Goal: Task Accomplishment & Management: Complete application form

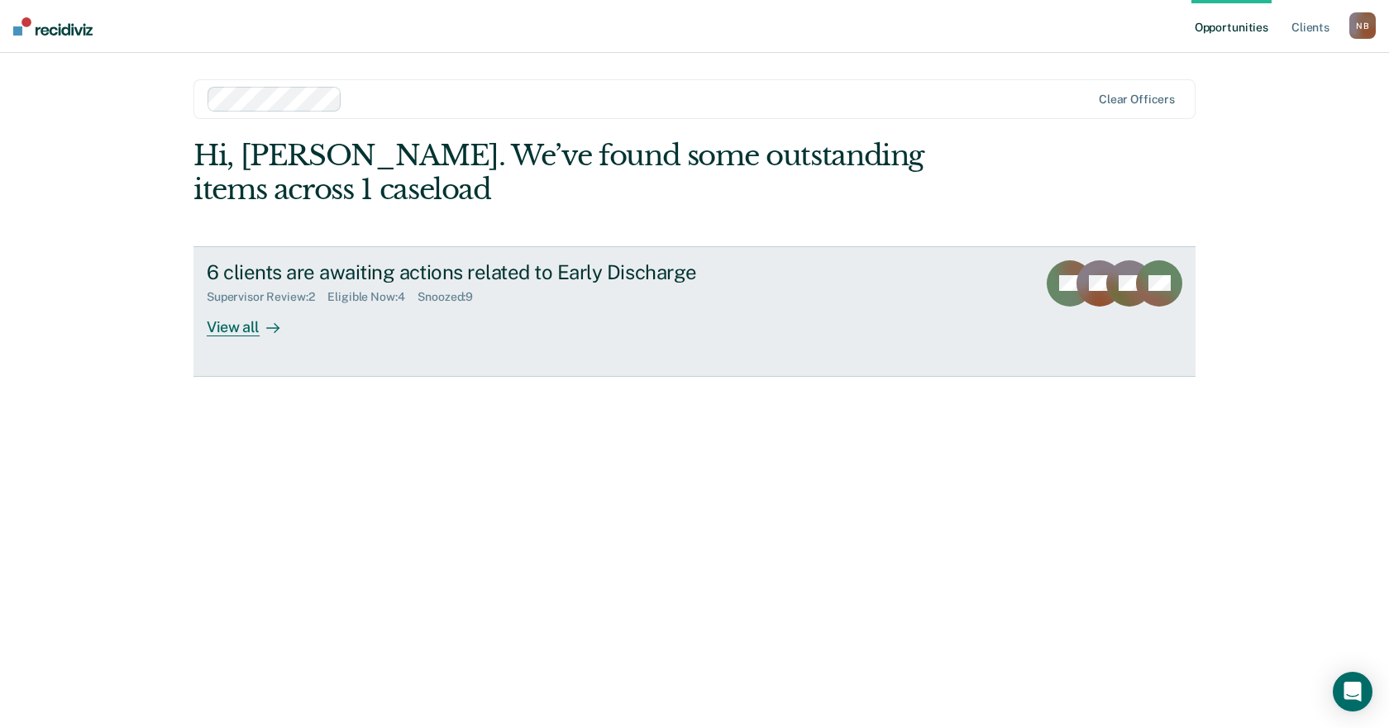
click at [398, 279] on div "6 clients are awaiting actions related to Early Discharge" at bounding box center [497, 272] width 580 height 24
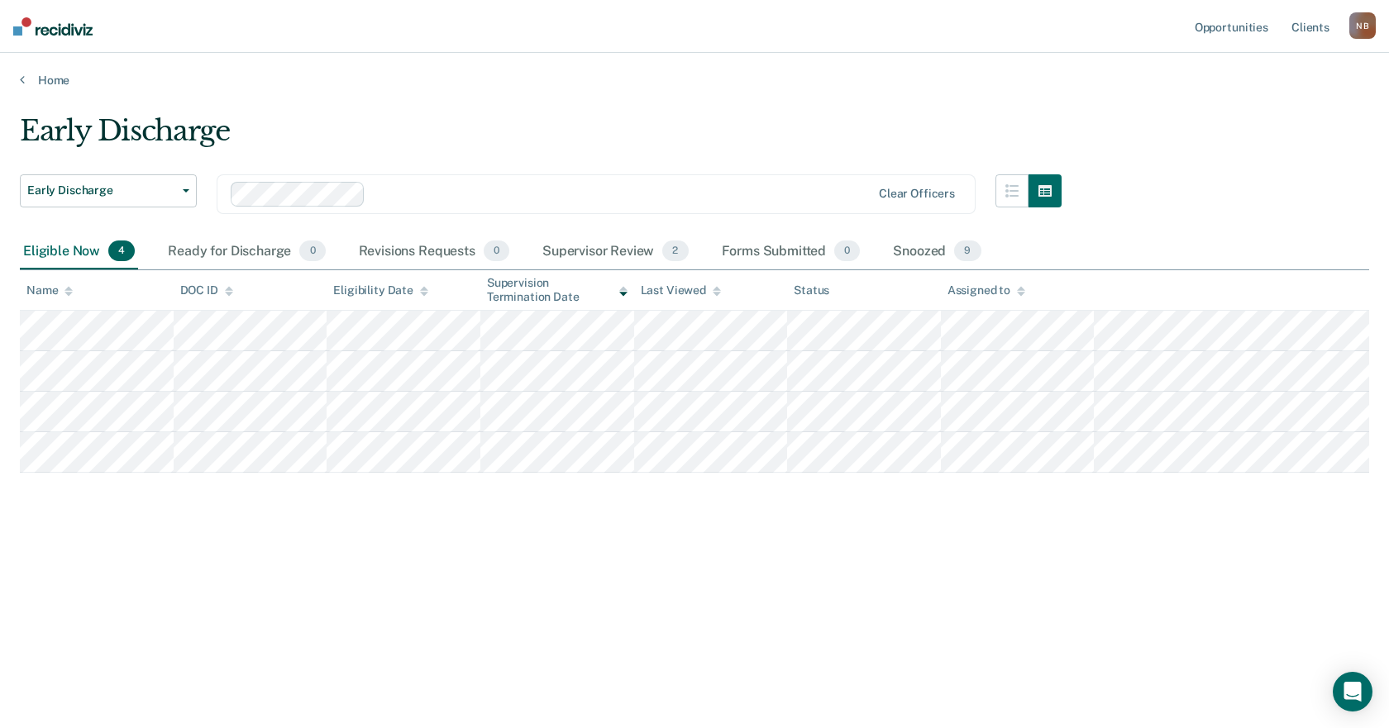
drag, startPoint x: 398, startPoint y: 279, endPoint x: 516, endPoint y: 160, distance: 167.2
click at [515, 160] on div "Early Discharge" at bounding box center [541, 137] width 1042 height 47
click at [627, 248] on div "Supervisor Review 2" at bounding box center [615, 252] width 153 height 36
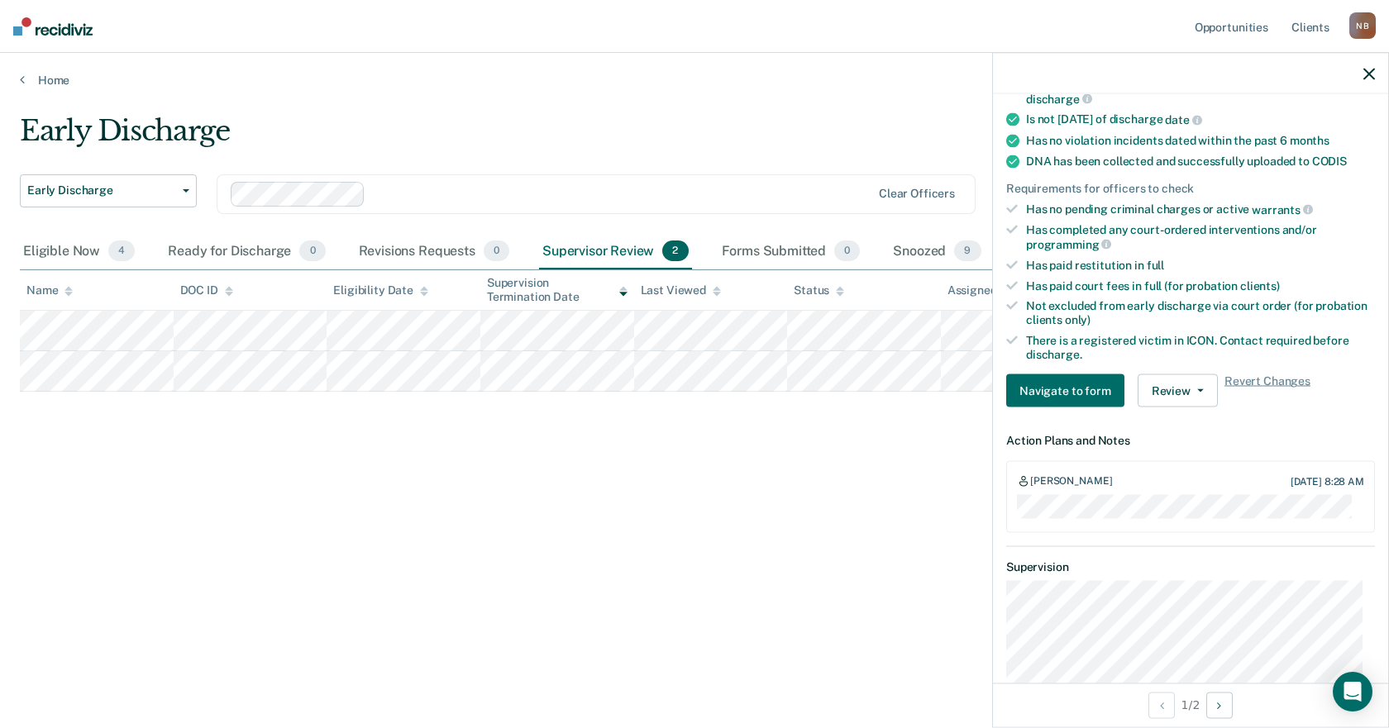
scroll to position [413, 0]
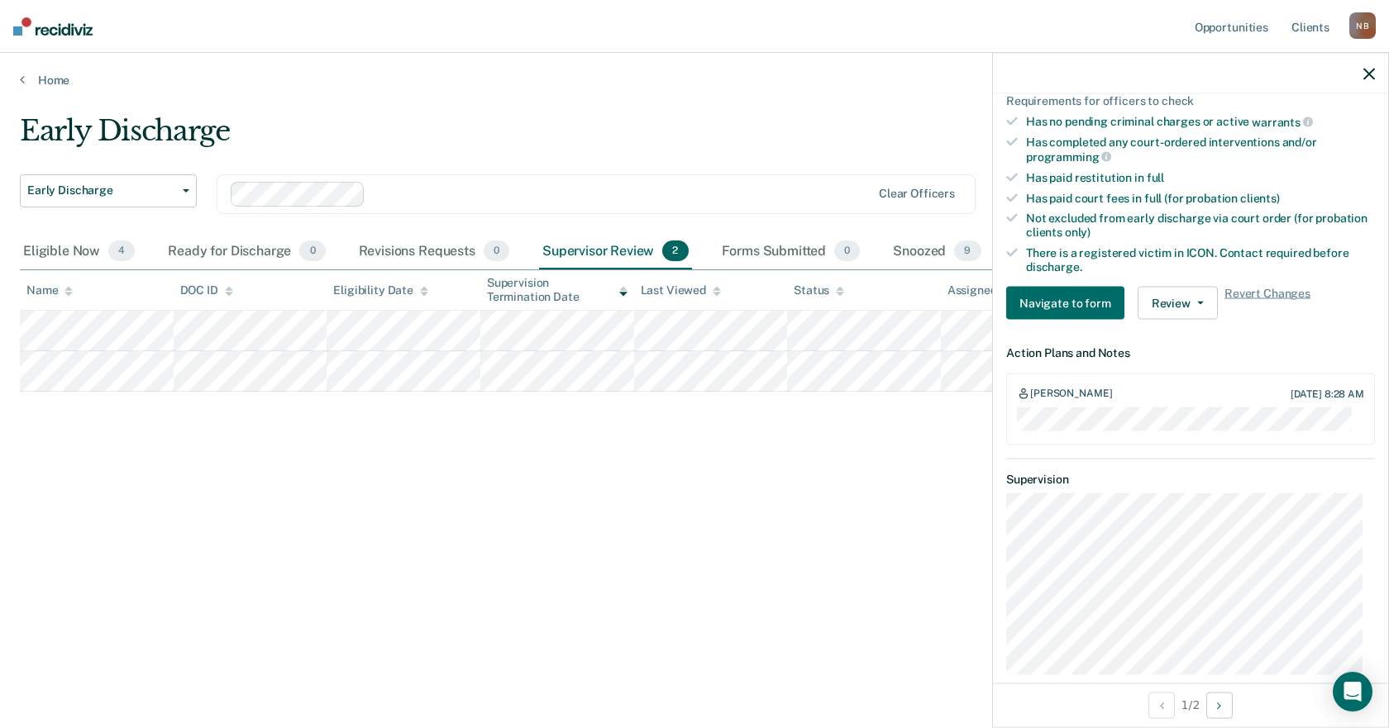
click at [709, 484] on div "Early Discharge Early Discharge Early Discharge Clear officers Eligible Now 4 R…" at bounding box center [694, 359] width 1349 height 490
click at [1147, 396] on div "[PERSON_NAME] [DATE] 8:28 AM" at bounding box center [1190, 394] width 347 height 13
click at [867, 450] on div "Early Discharge Early Discharge Early Discharge Clear officers Eligible Now 4 R…" at bounding box center [694, 359] width 1349 height 490
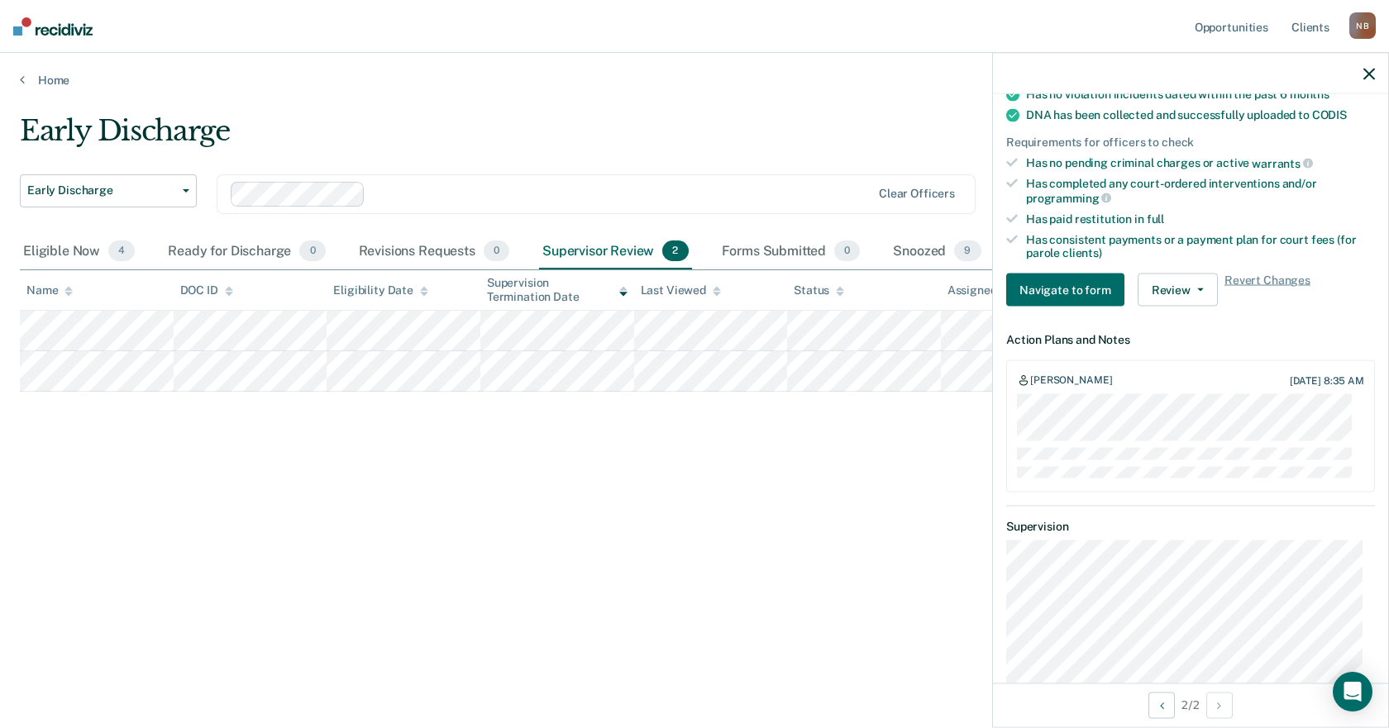
scroll to position [455, 0]
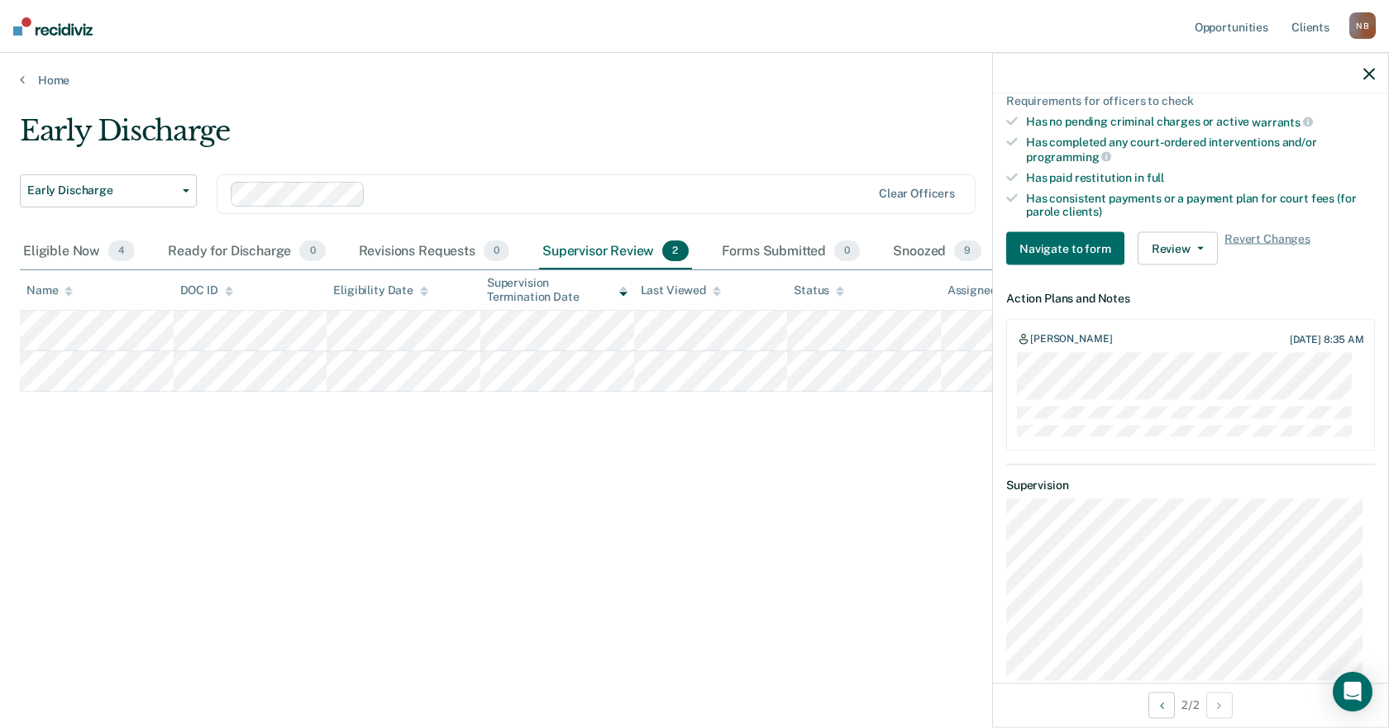
click at [1366, 76] on icon "button" at bounding box center [1369, 74] width 12 height 12
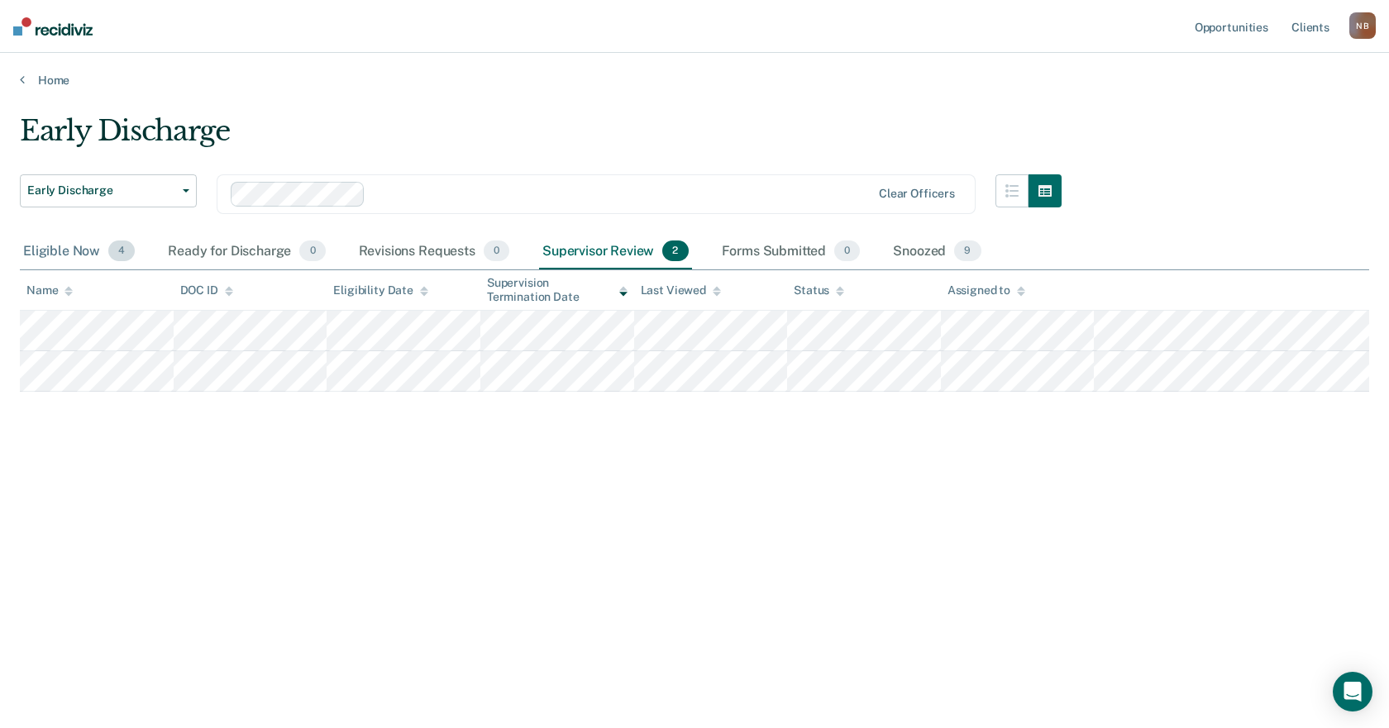
click at [58, 248] on div "Eligible Now 4" at bounding box center [79, 252] width 118 height 36
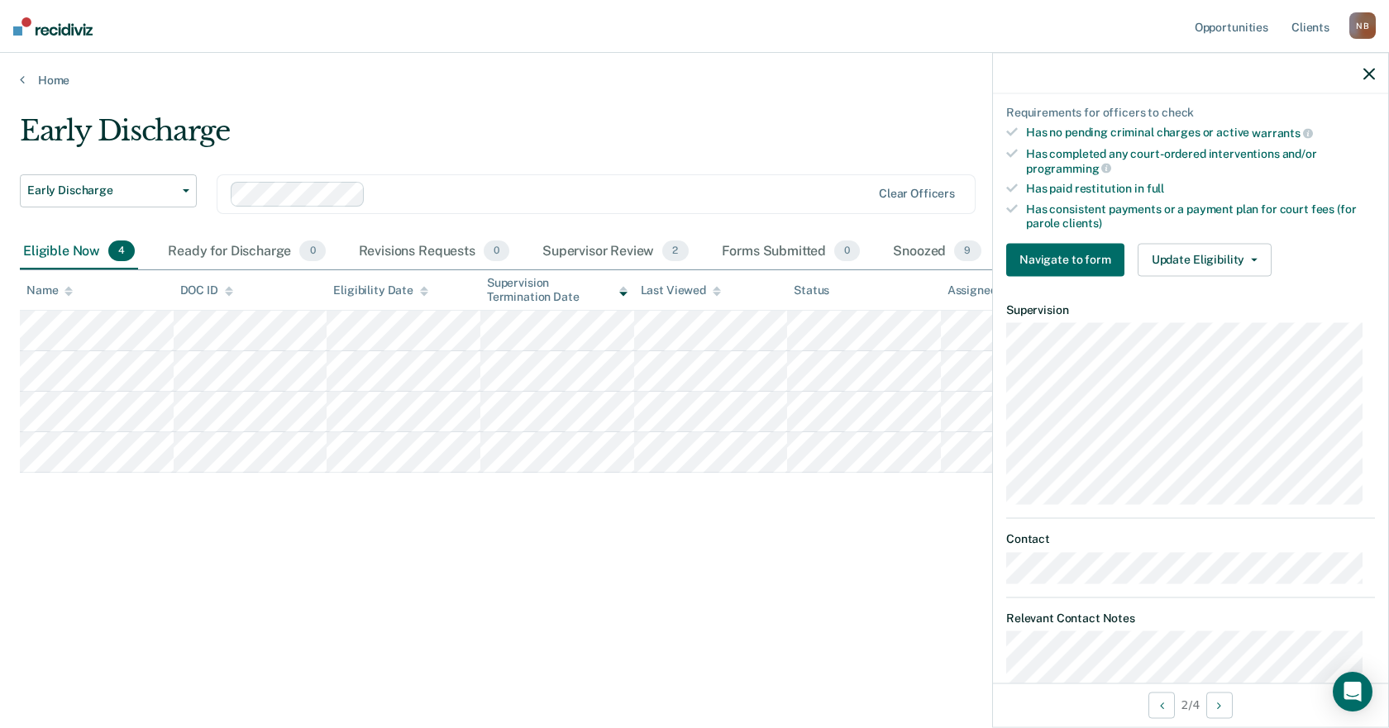
scroll to position [496, 0]
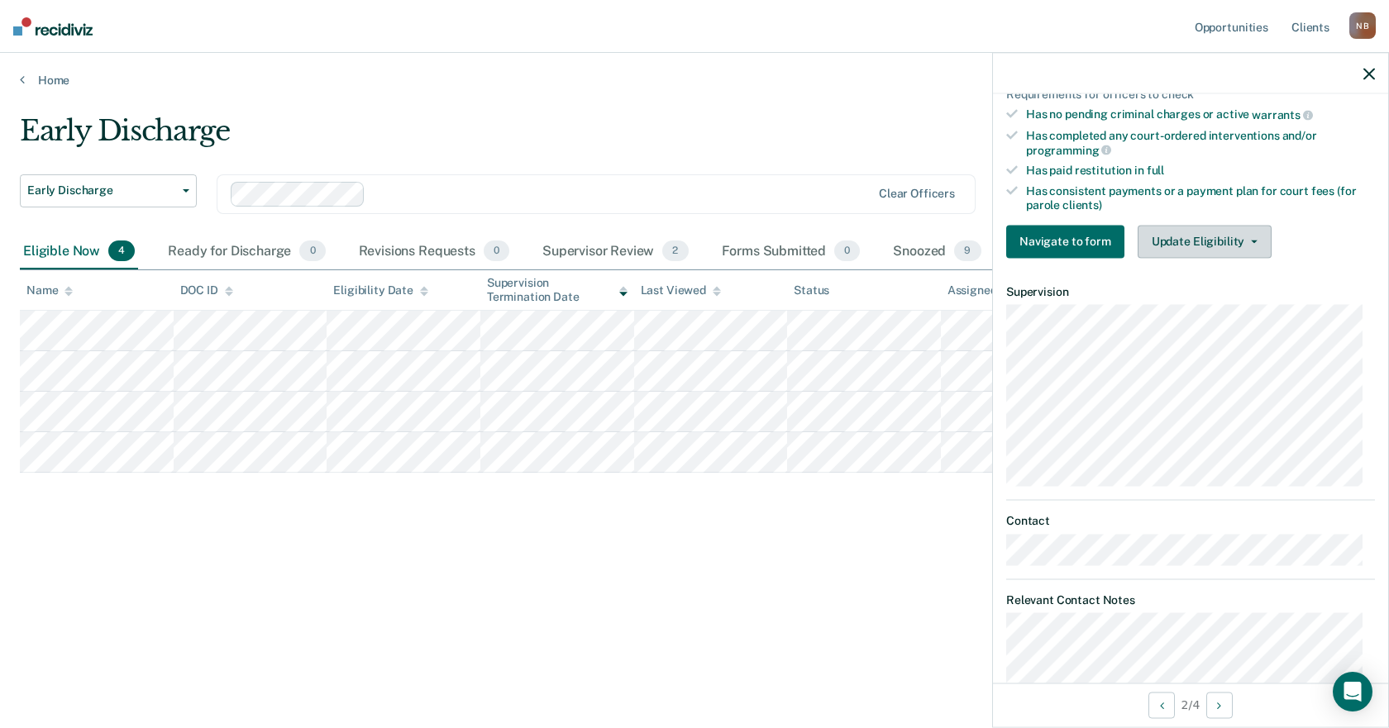
click at [1239, 242] on button "Update Eligibility" at bounding box center [1204, 241] width 134 height 33
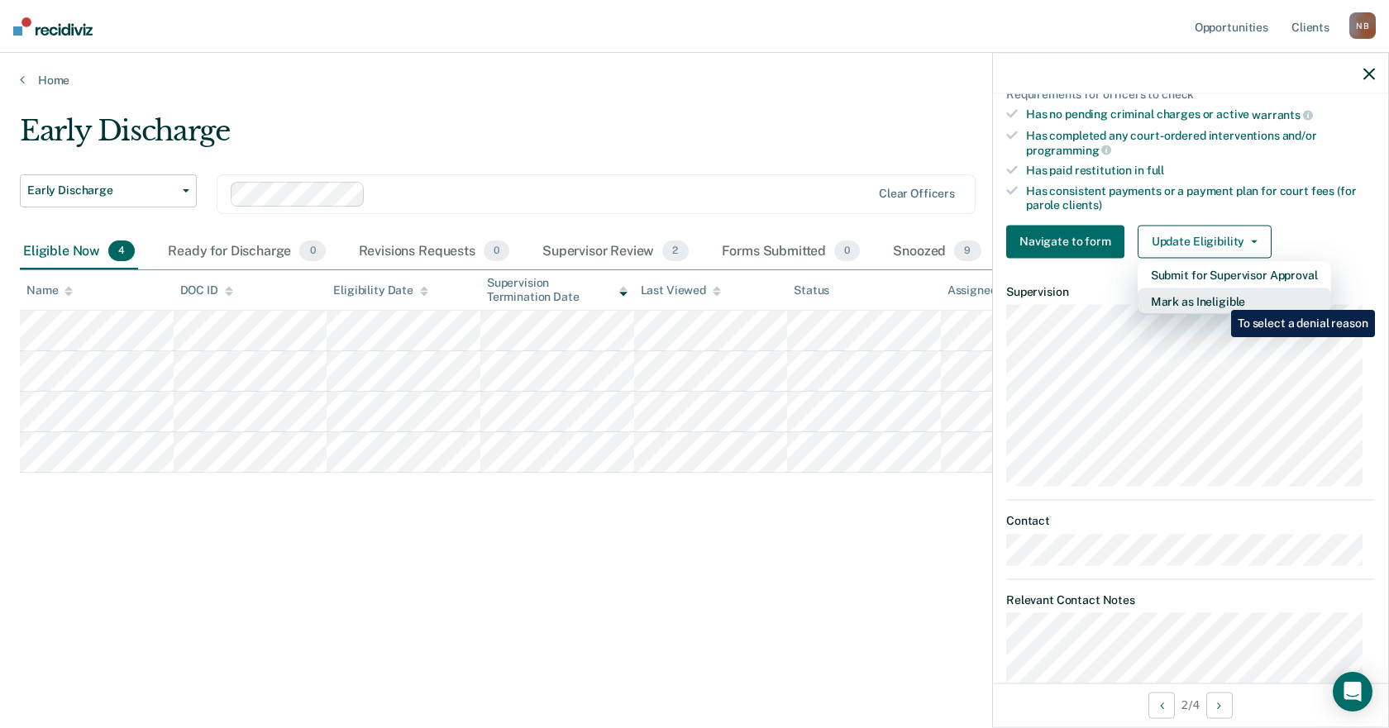
click at [1218, 298] on button "Mark as Ineligible" at bounding box center [1233, 301] width 193 height 26
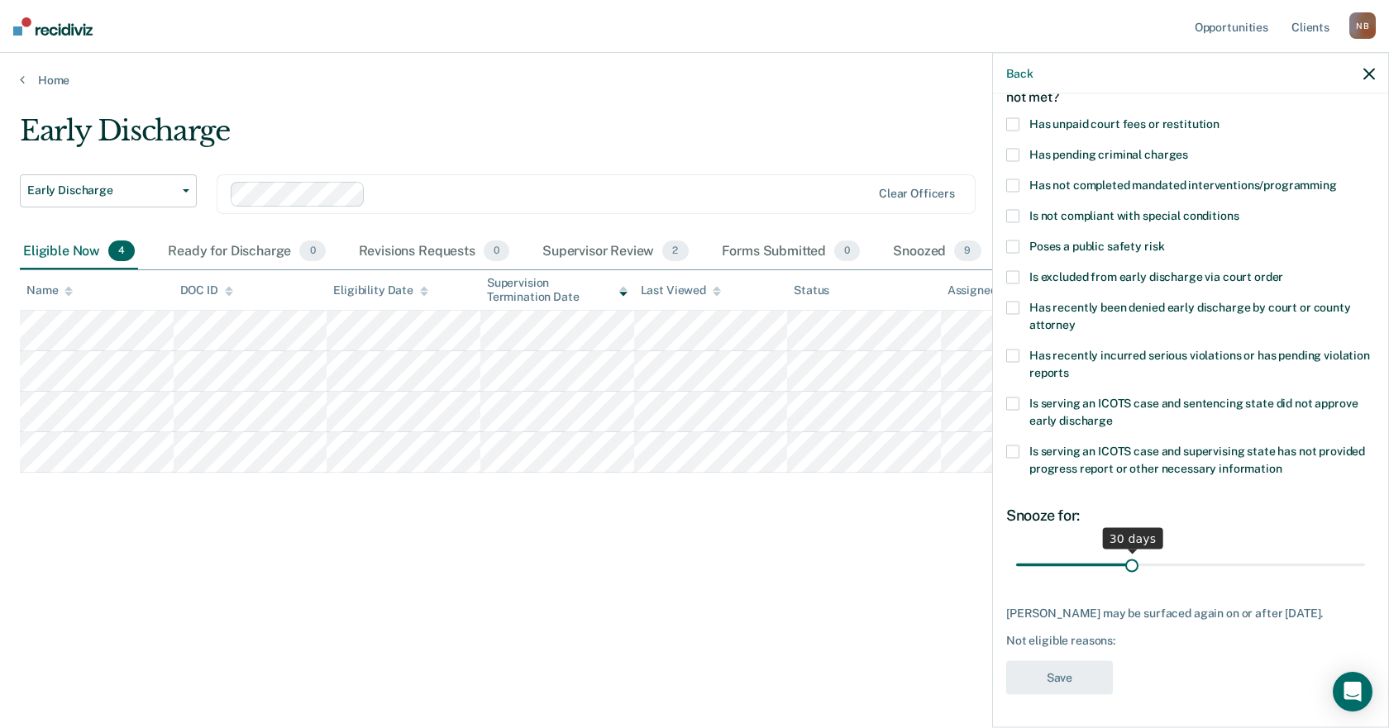
scroll to position [115, 0]
drag, startPoint x: 1127, startPoint y: 553, endPoint x: 1408, endPoint y: 550, distance: 281.1
type input "90"
click at [1365, 551] on input "range" at bounding box center [1190, 565] width 349 height 29
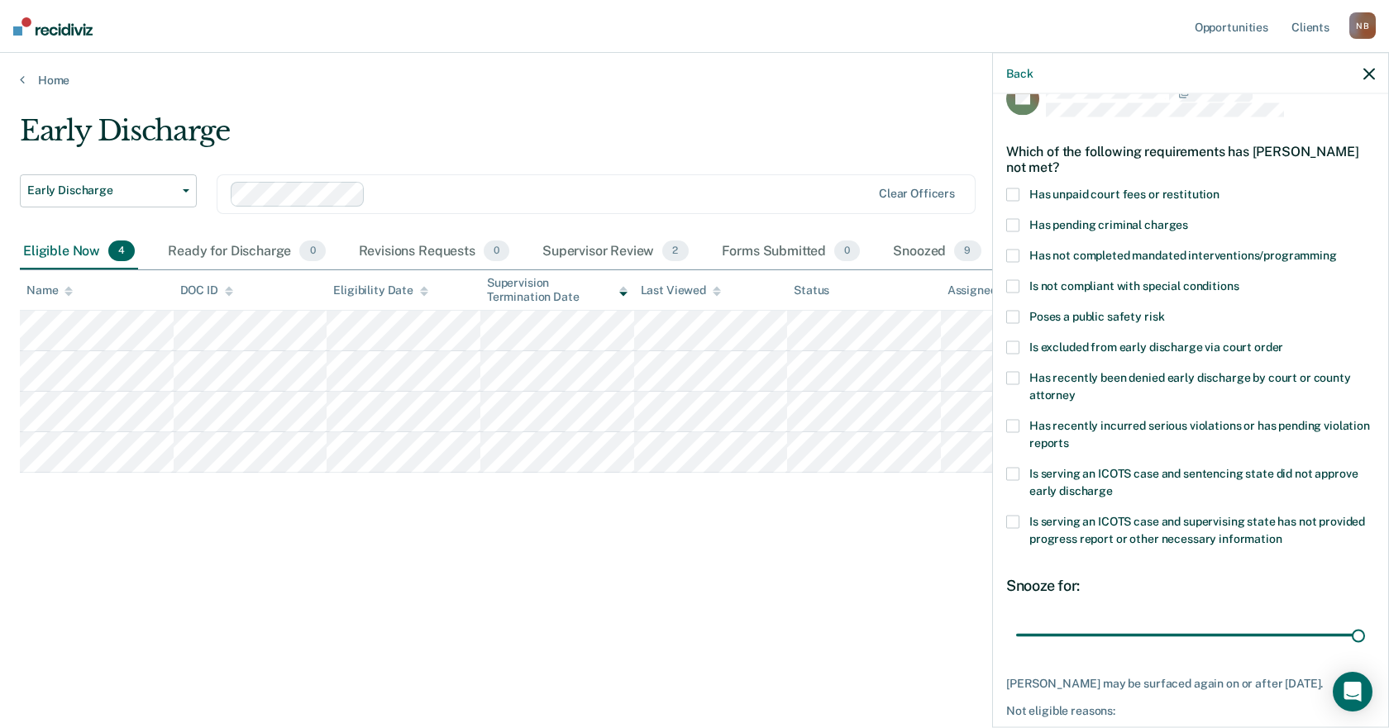
click at [1134, 316] on span "Poses a public safety risk" at bounding box center [1096, 315] width 135 height 13
click at [1164, 310] on input "Poses a public safety risk" at bounding box center [1164, 310] width 0 height 0
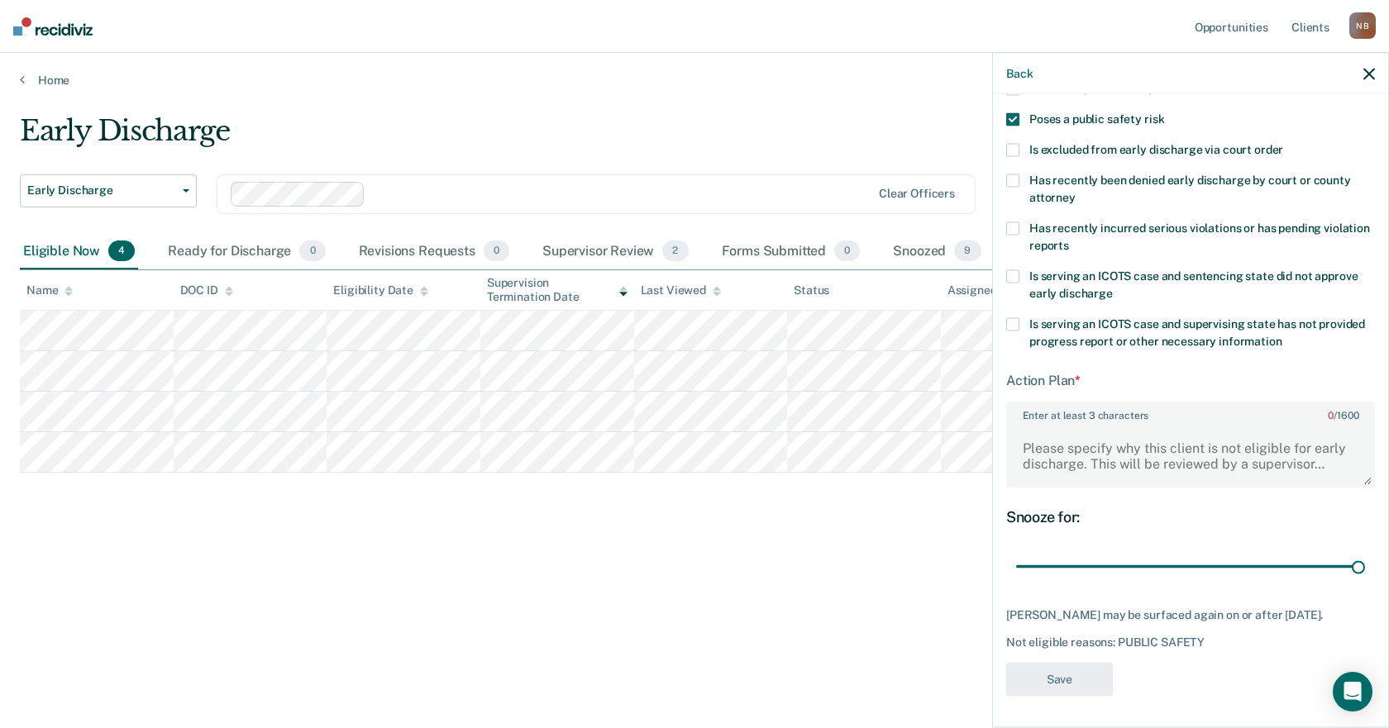
scroll to position [244, 0]
click at [1209, 432] on textarea "Enter at least 3 characters 0 / 1600" at bounding box center [1190, 453] width 365 height 61
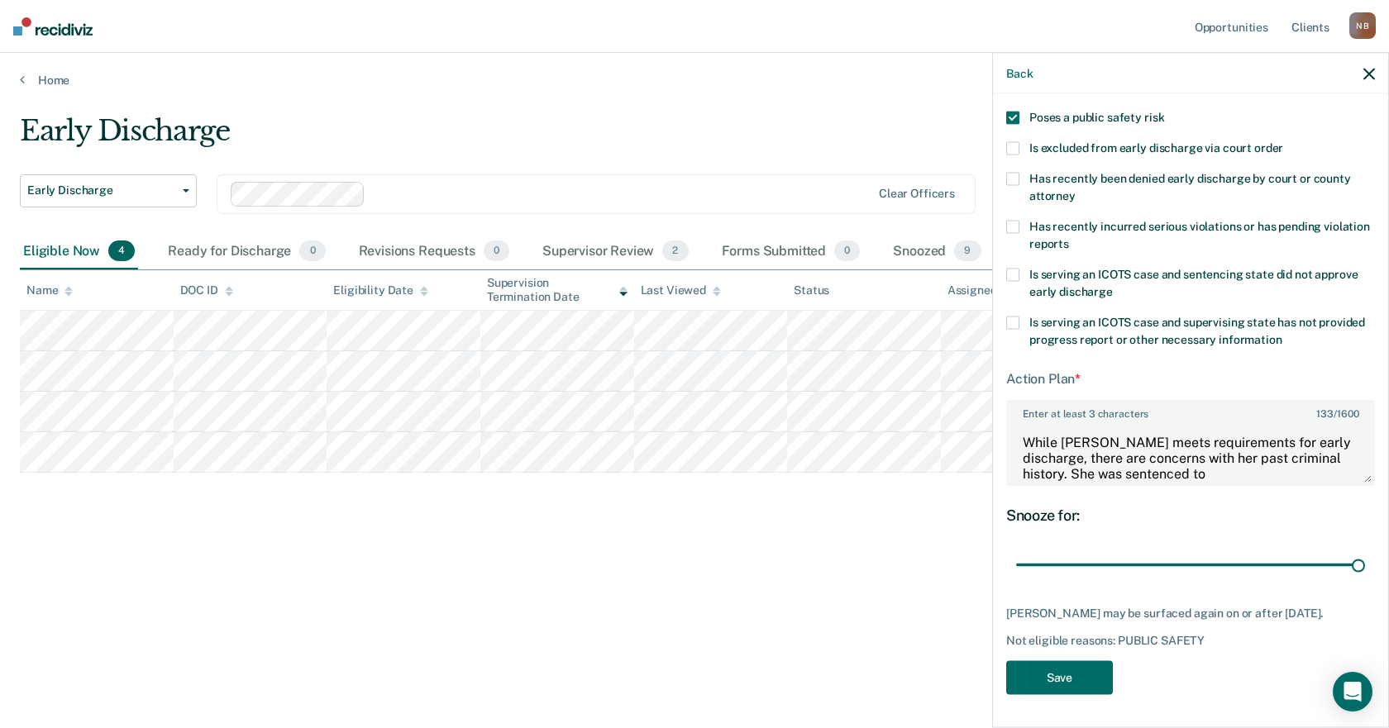
scroll to position [16, 0]
click at [1276, 453] on textarea "While [PERSON_NAME] meets requirements for early discharge, there are concerns …" at bounding box center [1190, 453] width 365 height 61
click at [1269, 449] on textarea "While [PERSON_NAME] meets requirements for early discharge, there are concerns …" at bounding box center [1190, 453] width 365 height 61
click at [1333, 454] on textarea "While [PERSON_NAME] meets requirements for early discharge, there are concerns …" at bounding box center [1190, 453] width 365 height 61
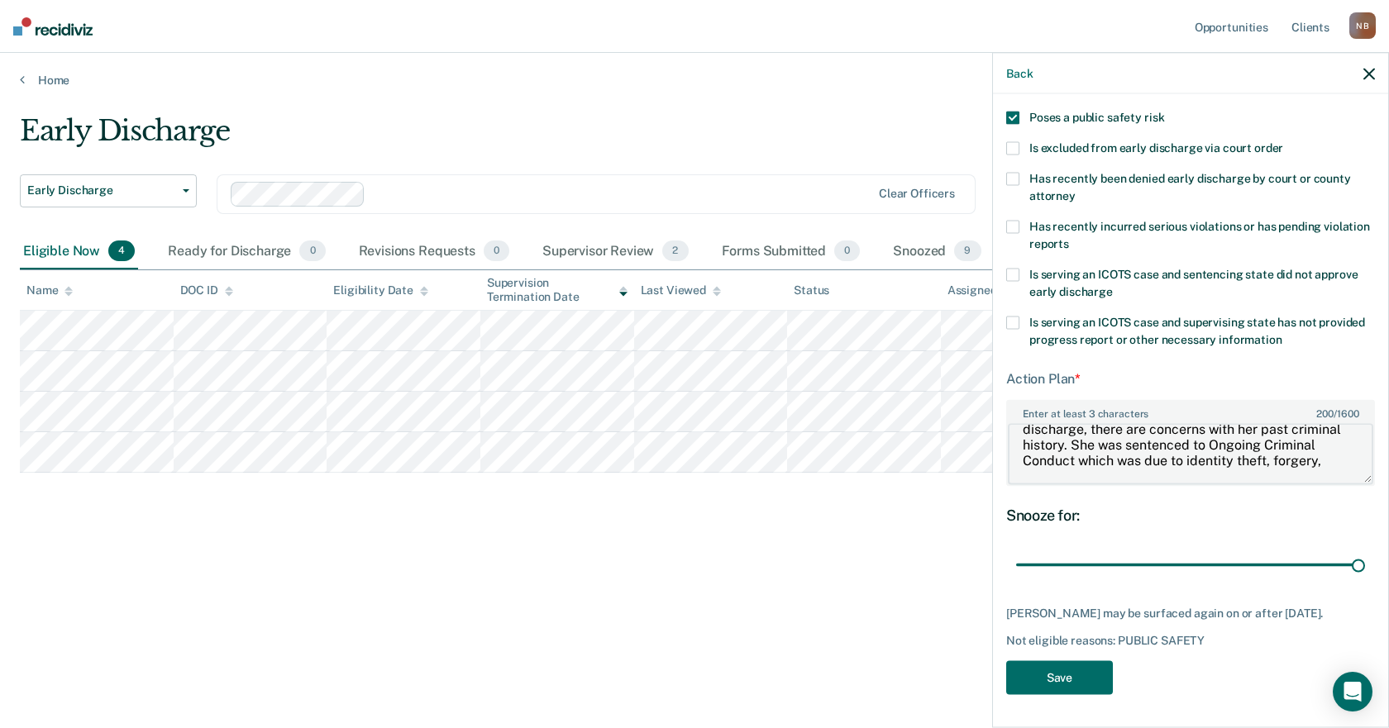
scroll to position [48, 0]
drag, startPoint x: 1190, startPoint y: 463, endPoint x: 1142, endPoint y: 459, distance: 48.1
click at [1142, 459] on textarea "While [PERSON_NAME] meets requirements for early discharge, there are concerns …" at bounding box center [1190, 453] width 365 height 61
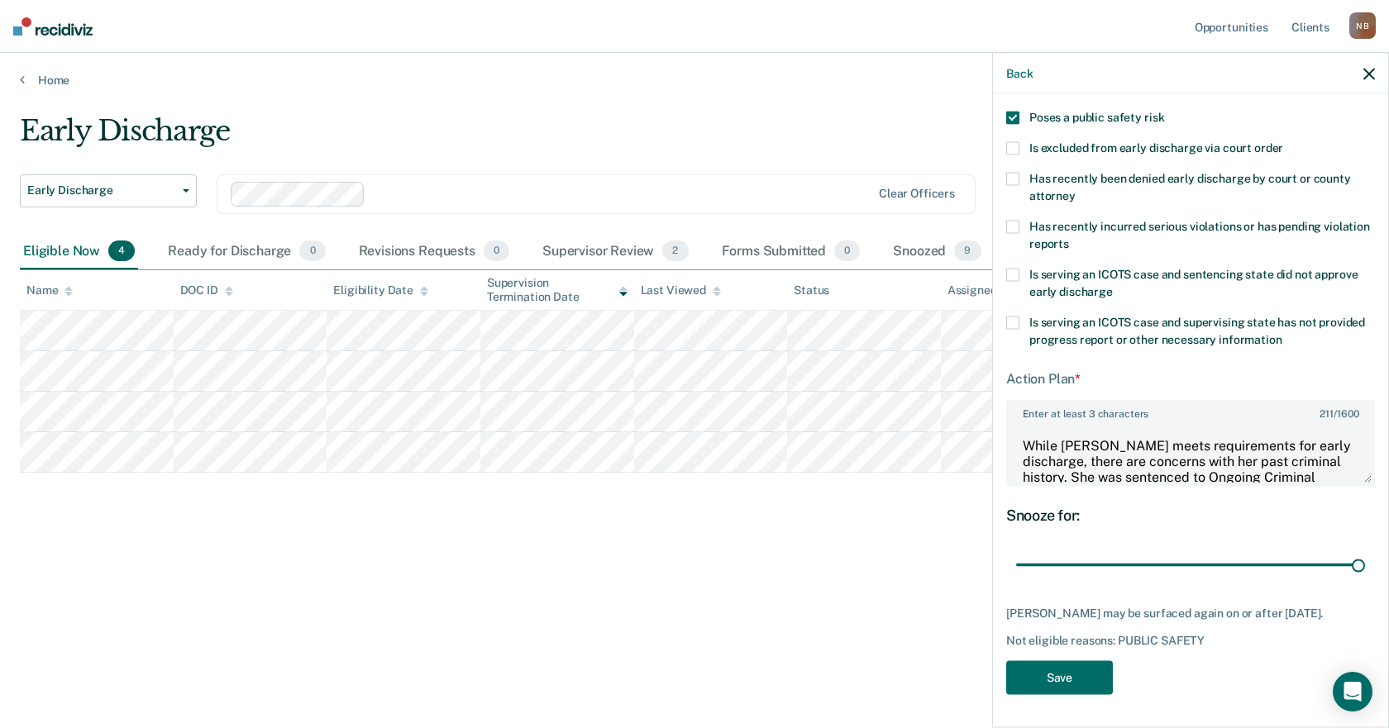
click at [1187, 645] on div "Not eligible reasons: PUBLIC SAFETY" at bounding box center [1190, 641] width 369 height 14
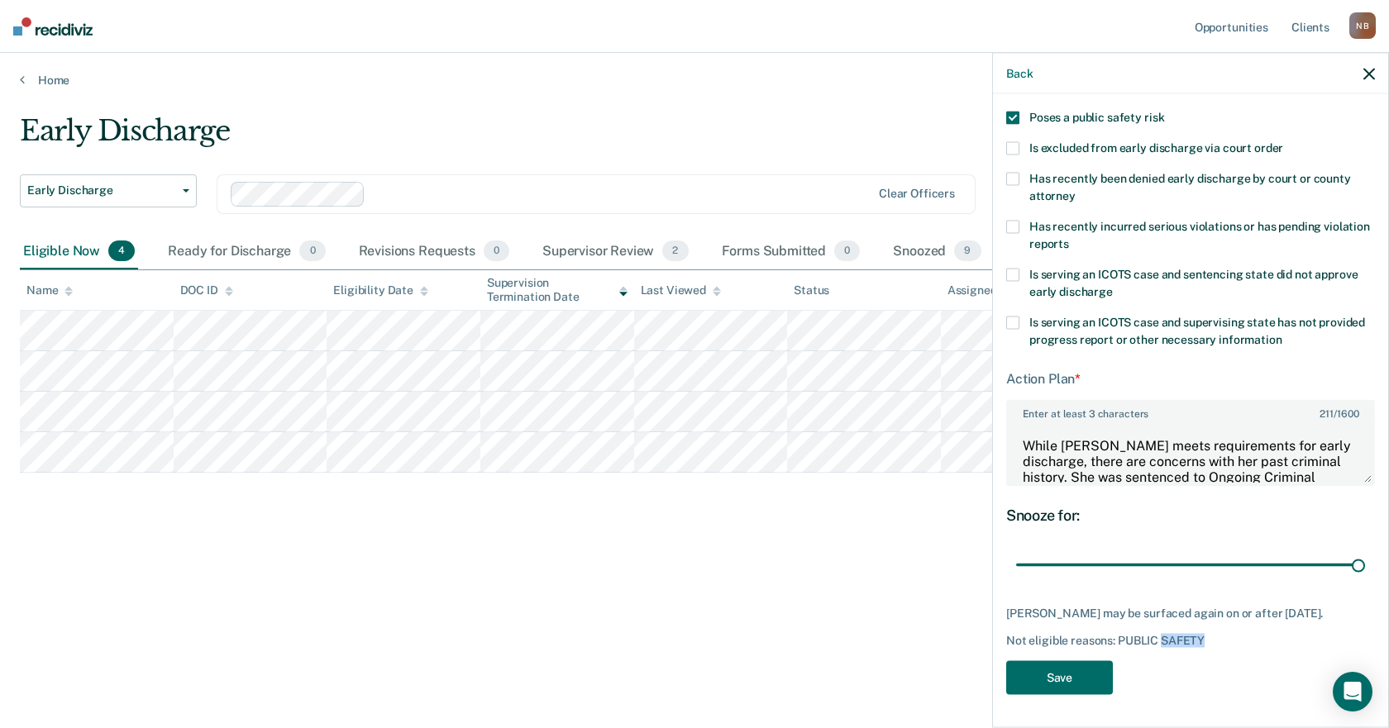
click at [1187, 645] on div "Not eligible reasons: PUBLIC SAFETY" at bounding box center [1190, 641] width 369 height 14
click at [1242, 638] on div "Not eligible reasons: PUBLIC SAFETY" at bounding box center [1190, 641] width 369 height 14
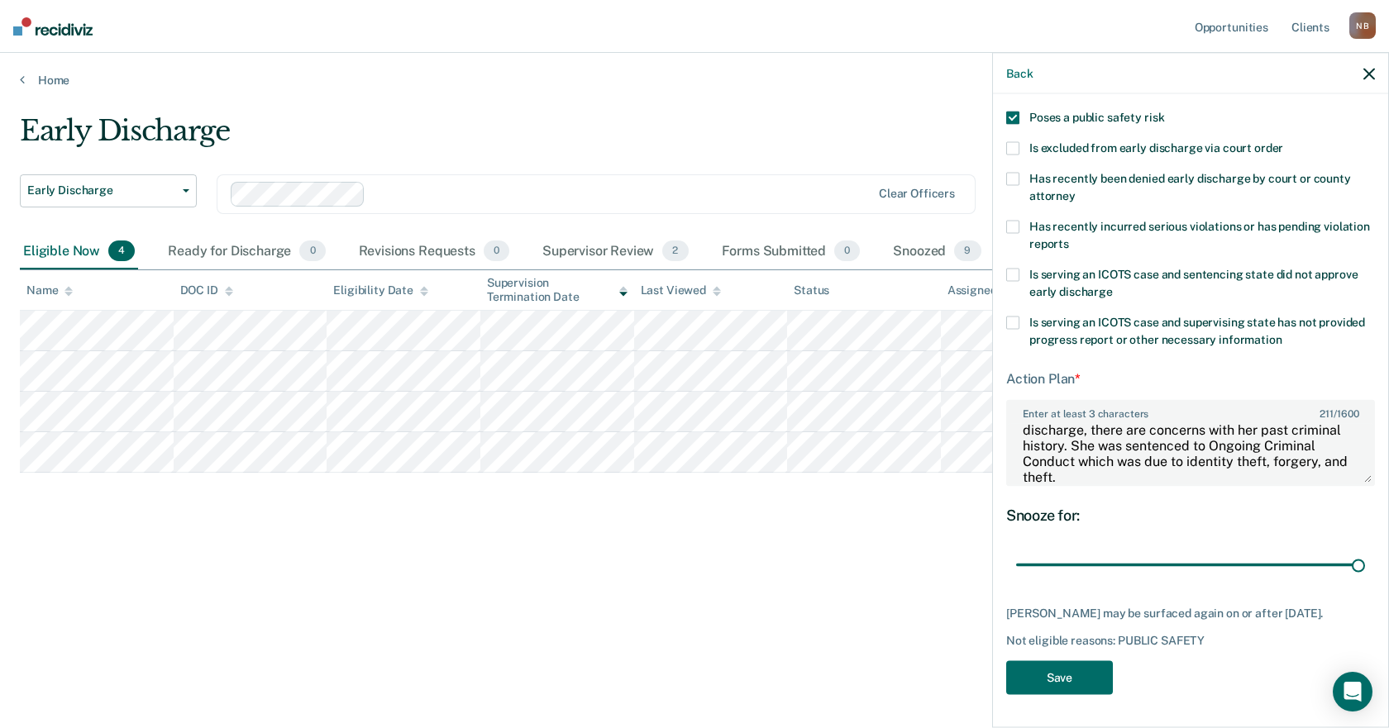
scroll to position [47, 0]
click at [1213, 453] on textarea "While [PERSON_NAME] meets requirements for early discharge, there are concerns …" at bounding box center [1190, 453] width 365 height 61
click at [1213, 463] on textarea "While [PERSON_NAME] meets requirements for early discharge, there are concerns …" at bounding box center [1190, 453] width 365 height 61
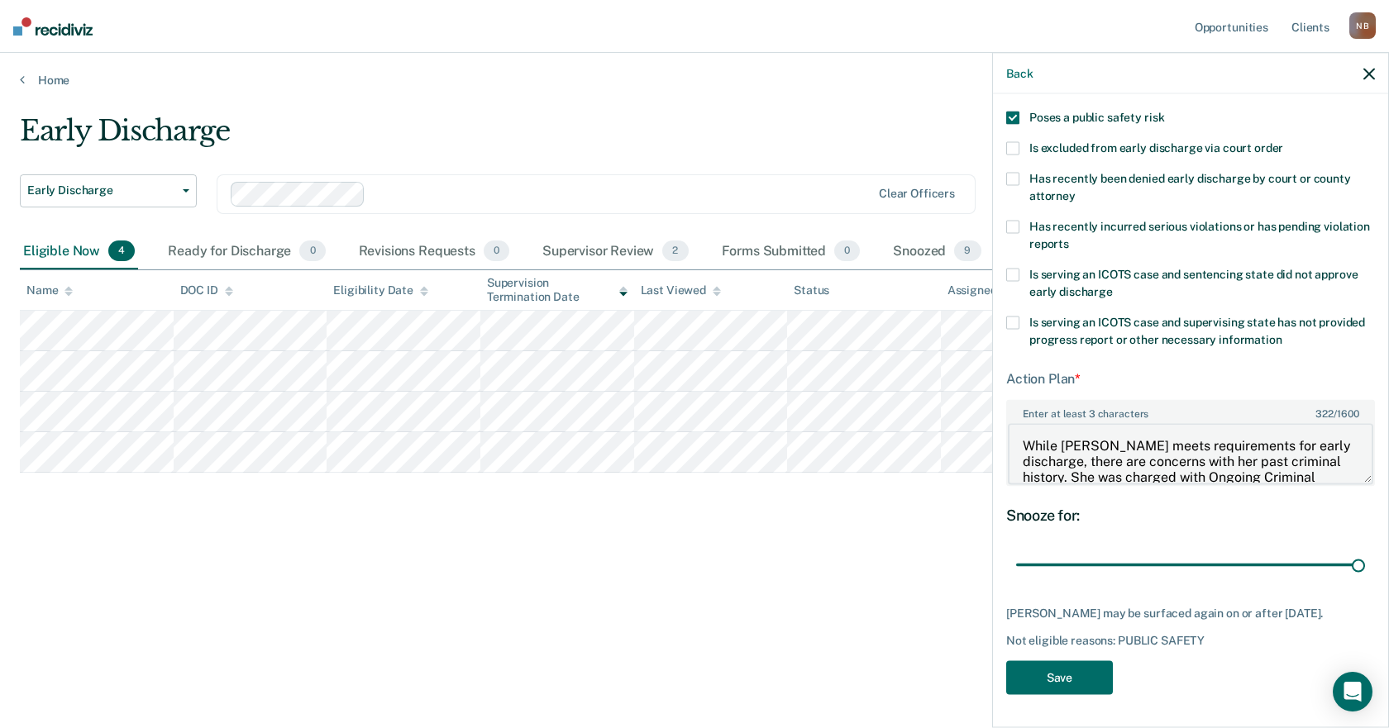
scroll to position [33, 0]
click at [1268, 427] on textarea "While [PERSON_NAME] meets requirements for early discharge, there are concerns …" at bounding box center [1190, 453] width 365 height 61
drag, startPoint x: 1242, startPoint y: 446, endPoint x: 1133, endPoint y: 448, distance: 108.3
click at [1133, 448] on textarea "While [PERSON_NAME] meets requirements for early discharge, there are concerns …" at bounding box center [1190, 453] width 365 height 61
click at [1196, 444] on textarea "While [PERSON_NAME] meets requirements for early discharge, there are concerns …" at bounding box center [1190, 453] width 365 height 61
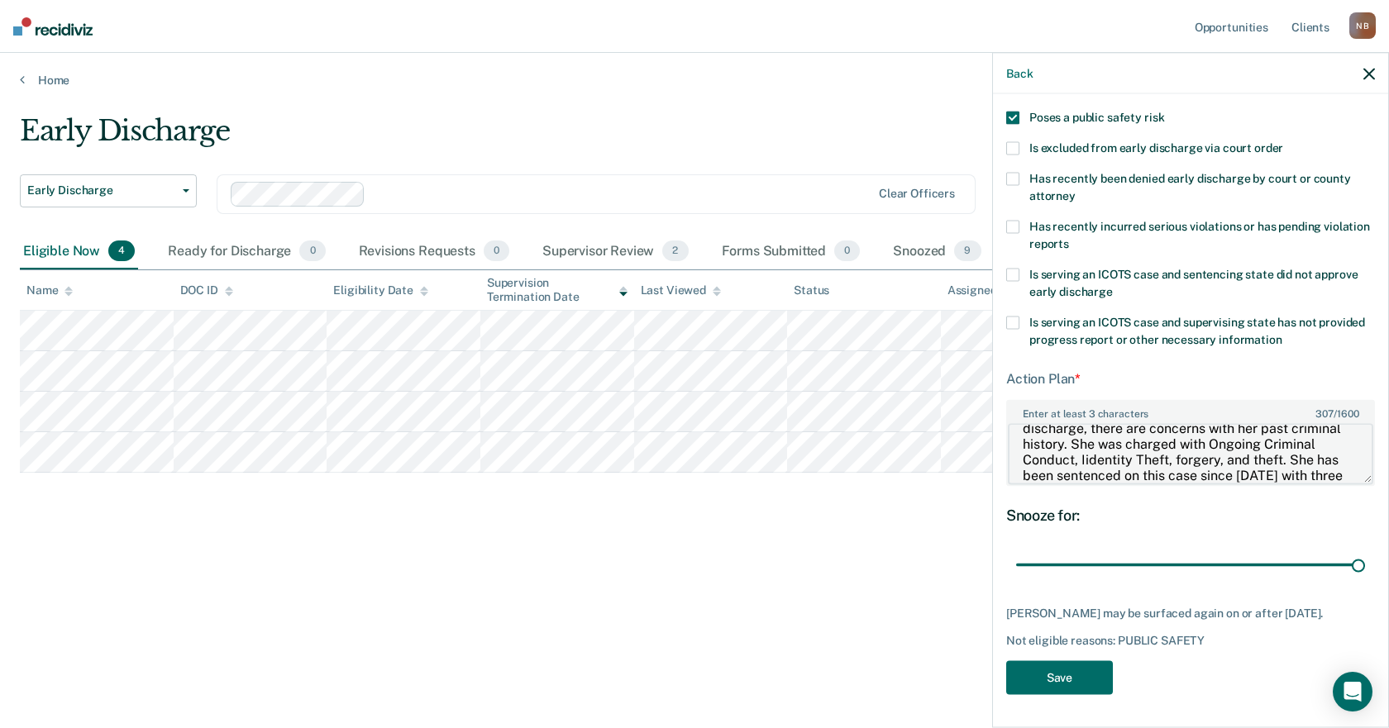
click at [1234, 452] on textarea "While [PERSON_NAME] meets requirements for early discharge, there are concerns …" at bounding box center [1190, 453] width 365 height 61
click at [1027, 460] on textarea "While [PERSON_NAME] meets requirements for early discharge, there are concerns …" at bounding box center [1190, 453] width 365 height 61
click at [1052, 458] on textarea "While [PERSON_NAME] meets requirements for early discharge, there are concerns …" at bounding box center [1190, 453] width 365 height 61
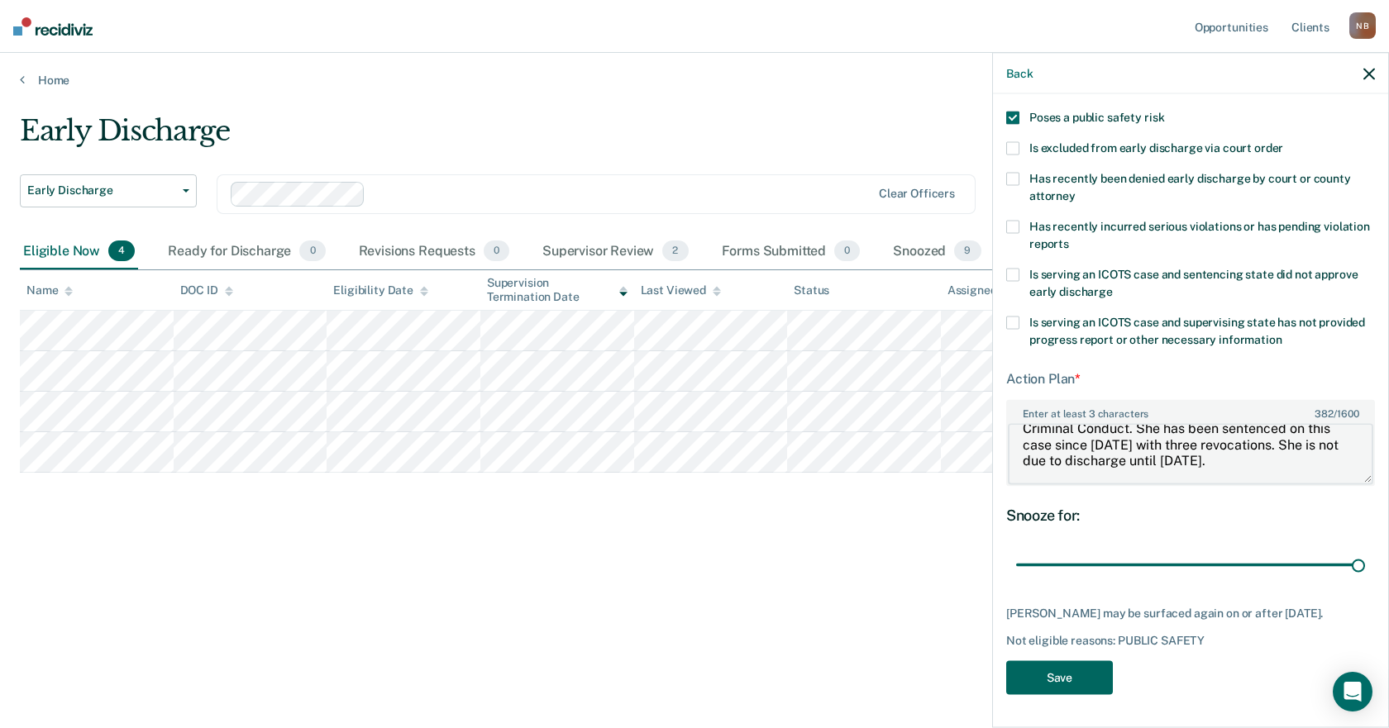
type textarea "While [PERSON_NAME] meets requirements for early discharge, there are concerns …"
click at [1056, 679] on button "Save" at bounding box center [1059, 677] width 107 height 34
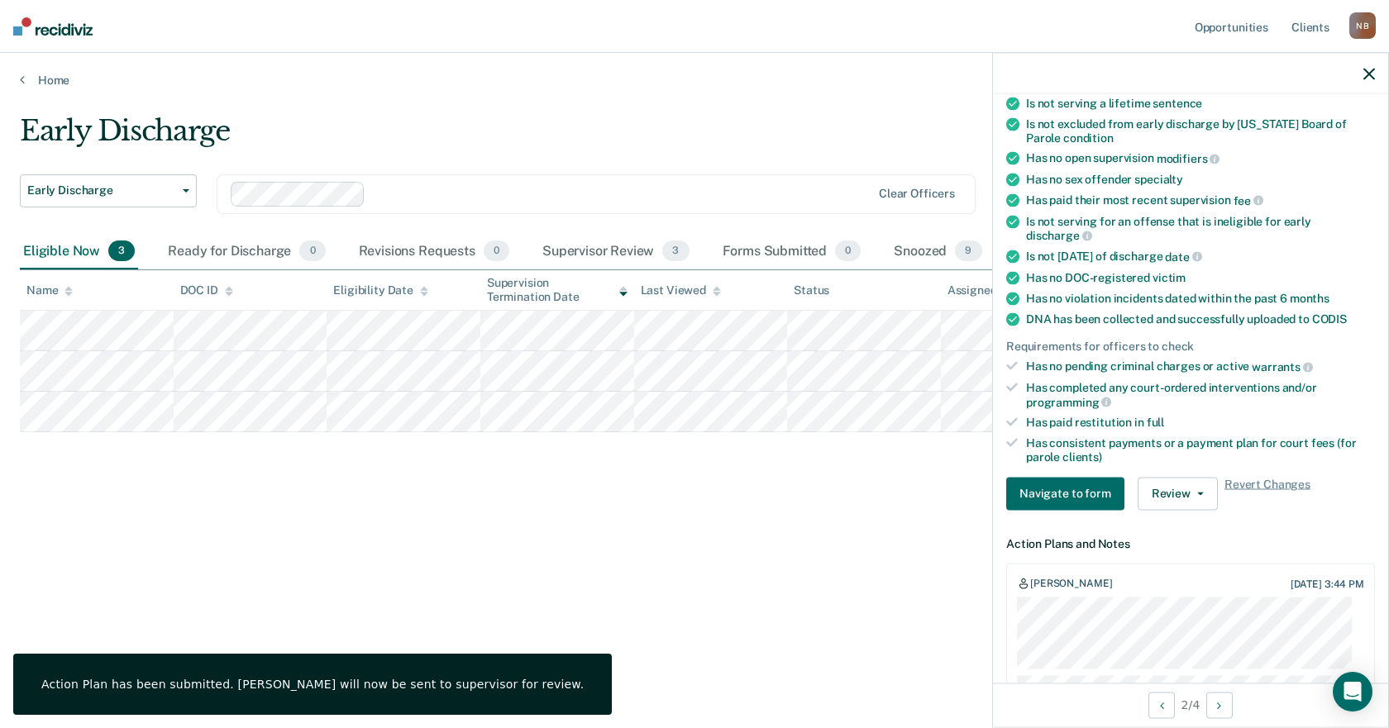
click at [1368, 70] on icon "button" at bounding box center [1369, 74] width 12 height 12
